Goal: Information Seeking & Learning: Learn about a topic

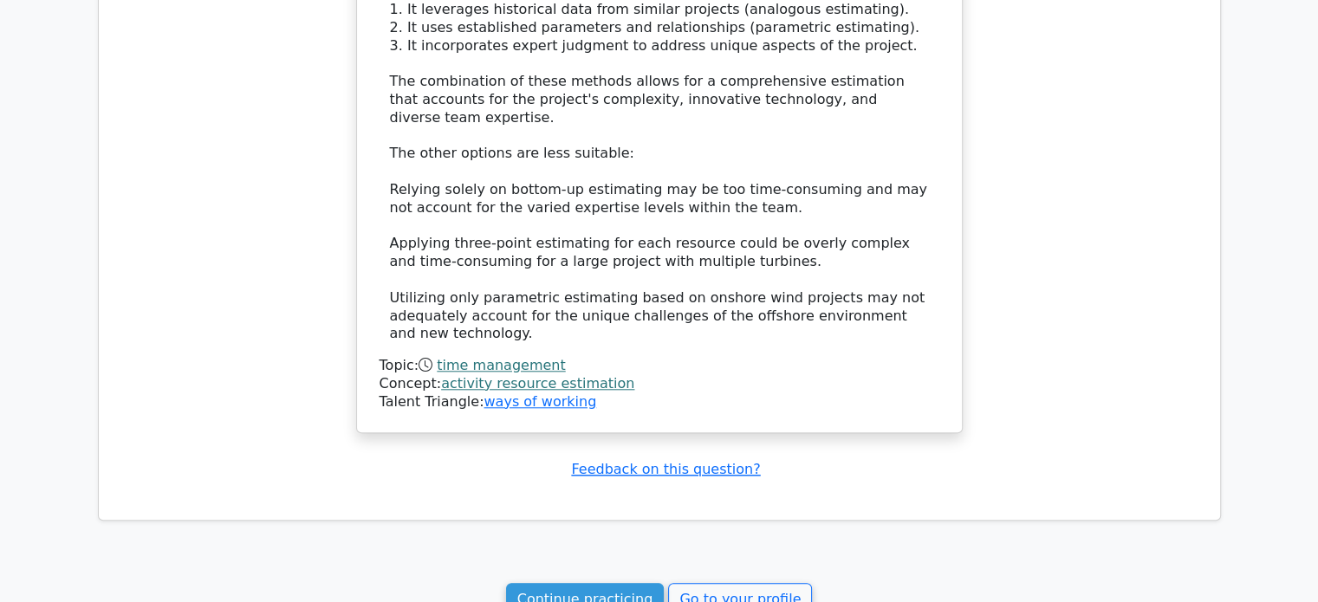
scroll to position [1743, 0]
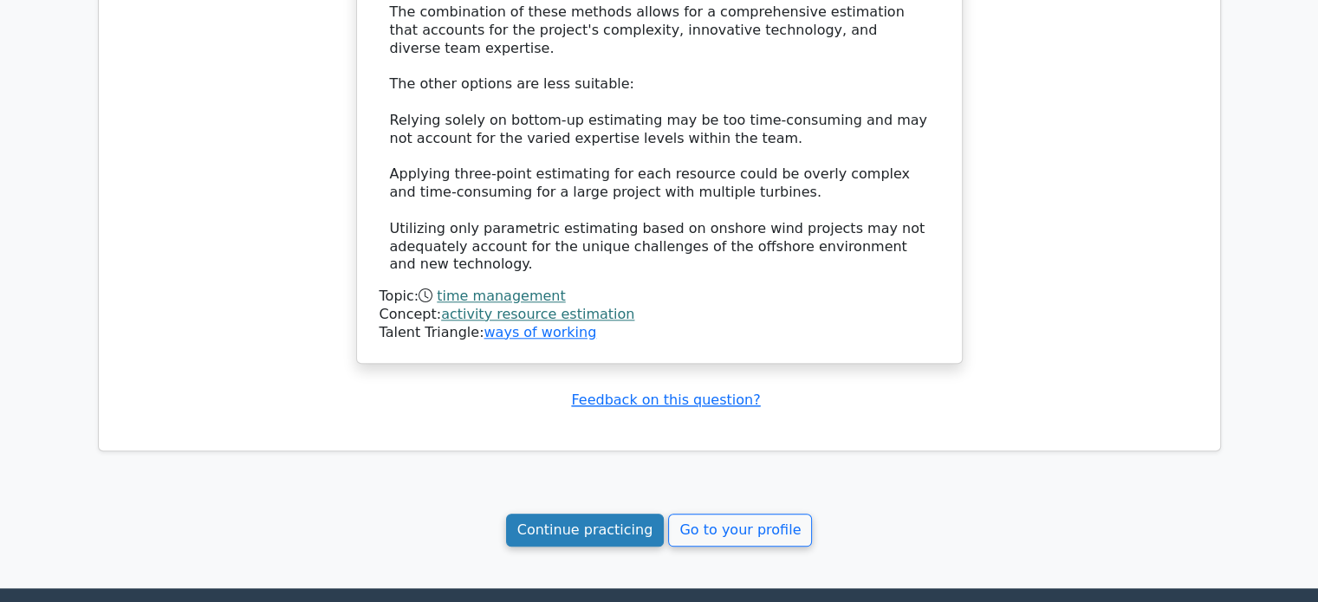
click at [574, 514] on link "Continue practicing" at bounding box center [585, 530] width 159 height 33
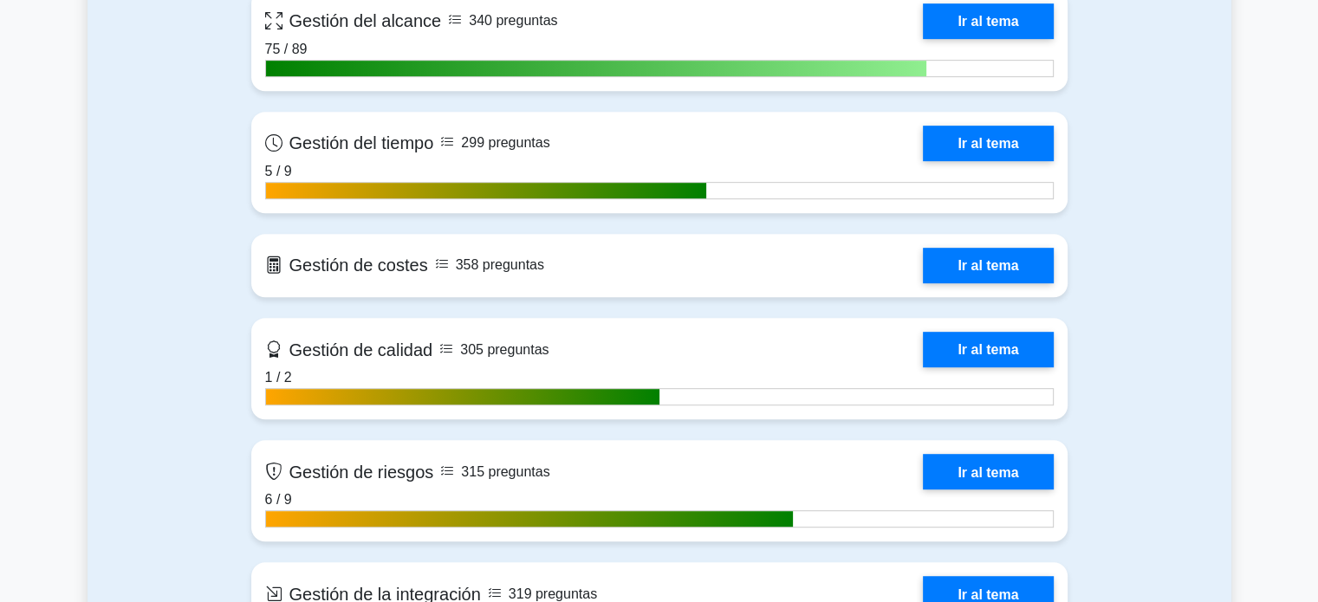
scroll to position [894, 0]
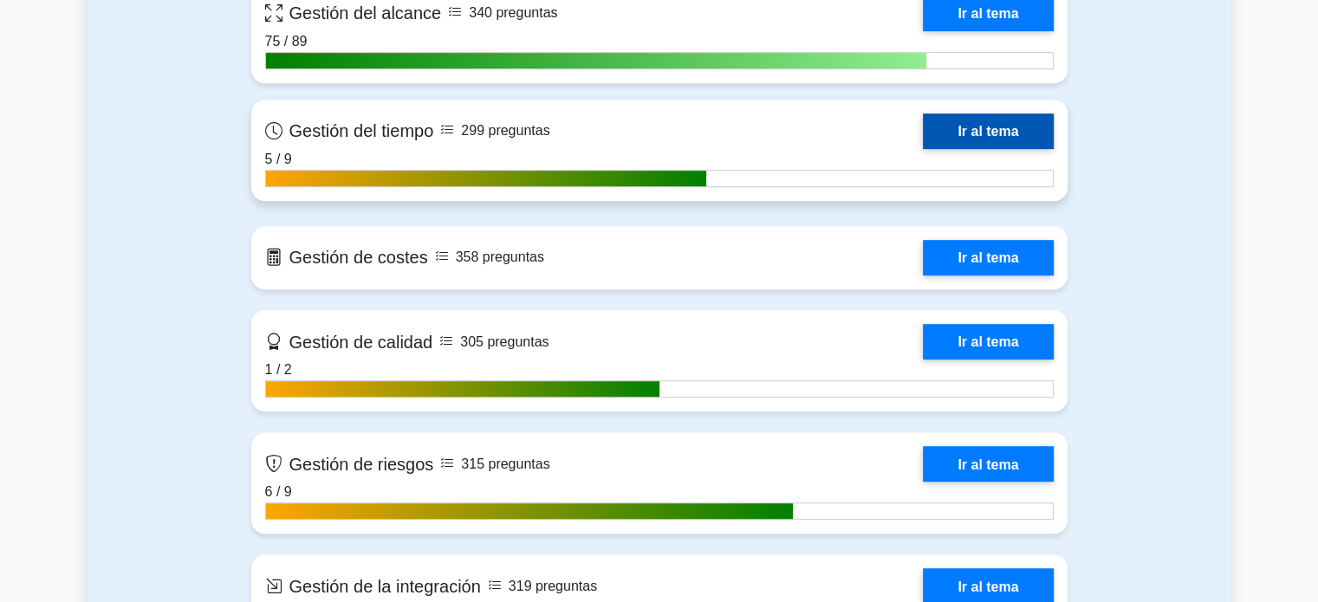
click at [960, 127] on link "Ir al tema" at bounding box center [988, 132] width 130 height 36
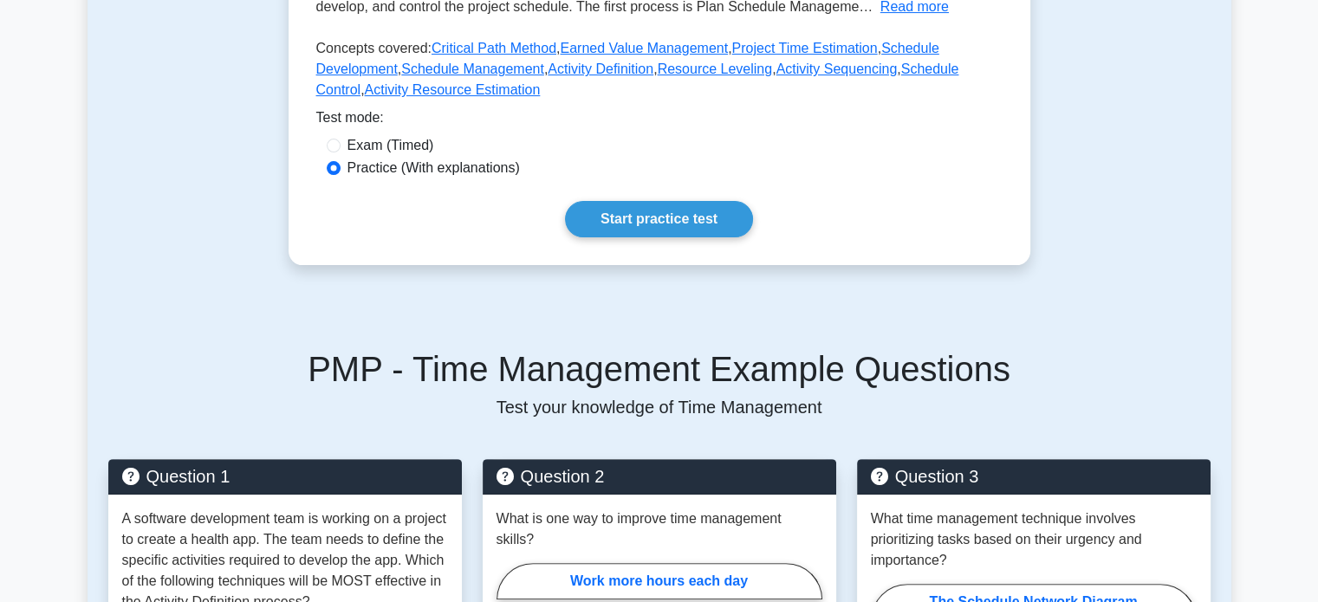
scroll to position [435, 0]
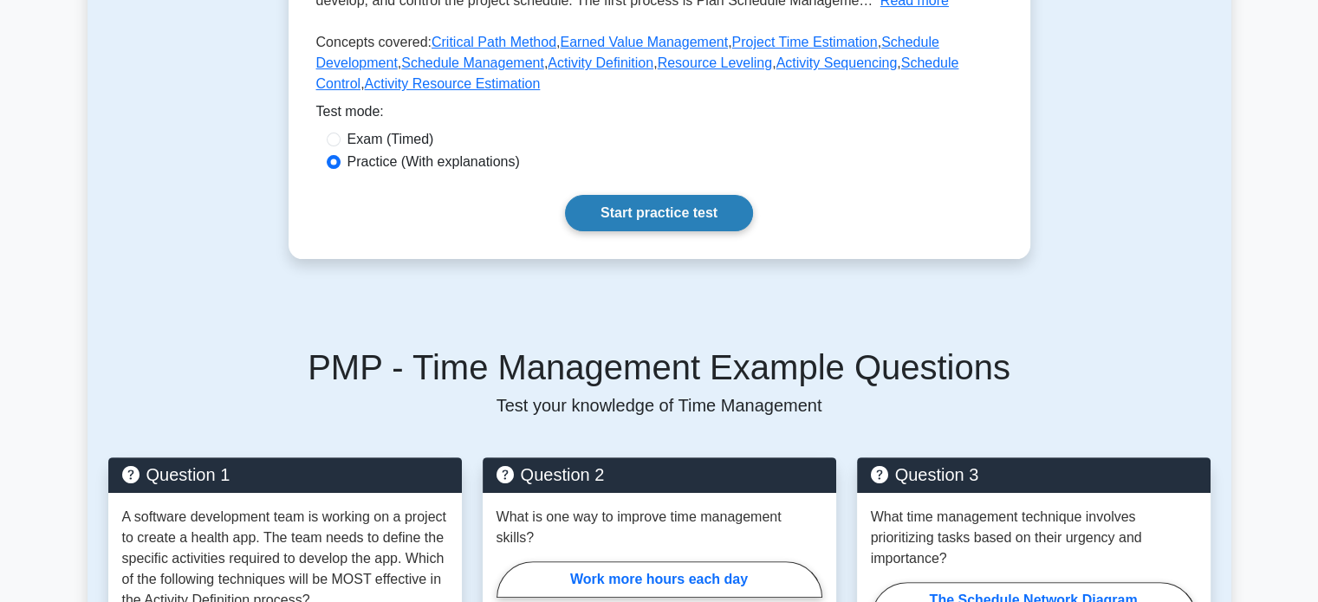
click at [641, 214] on link "Start practice test" at bounding box center [659, 213] width 188 height 36
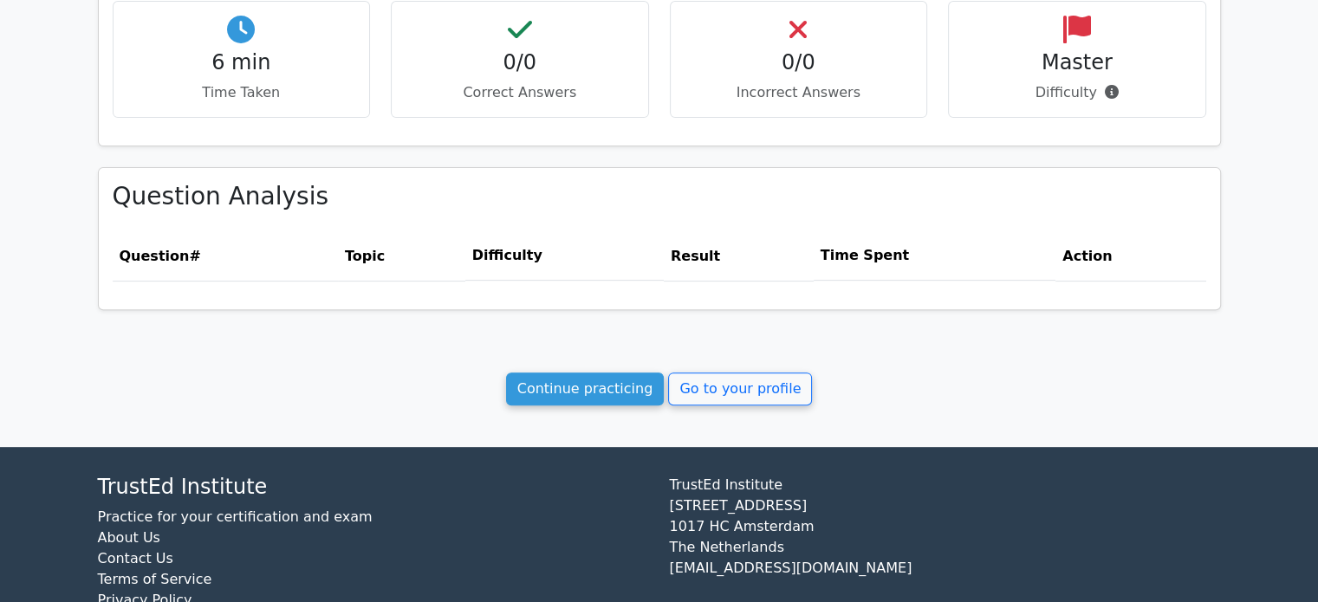
scroll to position [615, 0]
